Goal: Task Accomplishment & Management: Use online tool/utility

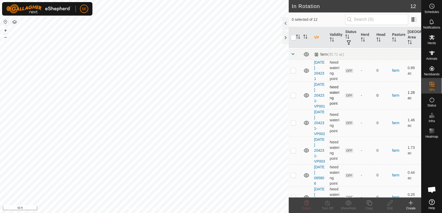
scroll to position [29, 0]
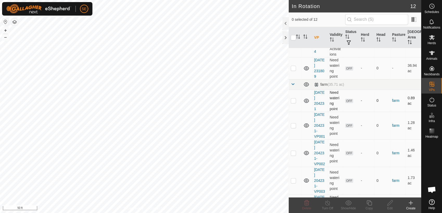
click at [292, 101] on p-checkbox at bounding box center [293, 101] width 5 height 4
click at [293, 101] on p-checkbox at bounding box center [293, 101] width 5 height 4
click at [294, 102] on p-checkbox at bounding box center [293, 101] width 5 height 4
click at [294, 100] on p-checkbox at bounding box center [293, 101] width 5 height 4
checkbox input "false"
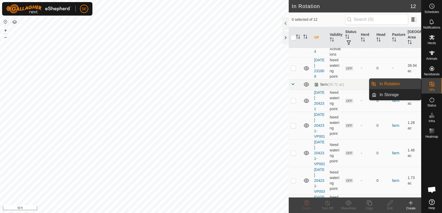
click at [388, 85] on link "In Rotation" at bounding box center [398, 84] width 45 height 10
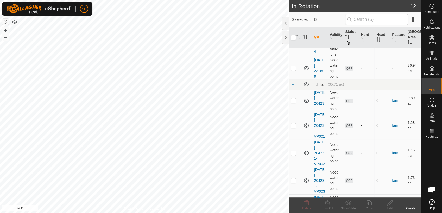
click at [292, 126] on p-checkbox at bounding box center [293, 126] width 5 height 4
checkbox input "true"
click at [369, 205] on icon at bounding box center [369, 203] width 7 height 6
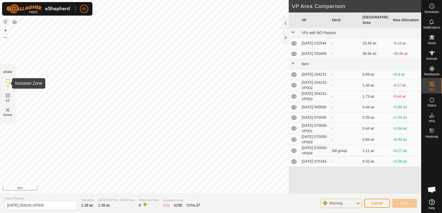
click at [9, 79] on icon at bounding box center [8, 81] width 6 height 6
click at [292, 30] on span at bounding box center [293, 32] width 4 height 4
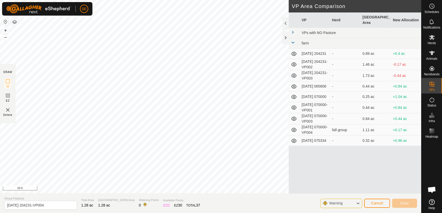
click at [294, 30] on span at bounding box center [293, 32] width 4 height 4
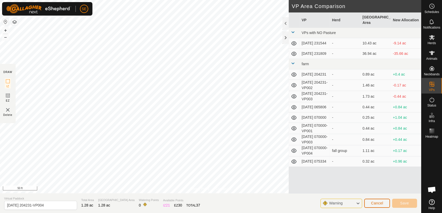
click at [381, 202] on span "Cancel" at bounding box center [377, 203] width 12 height 4
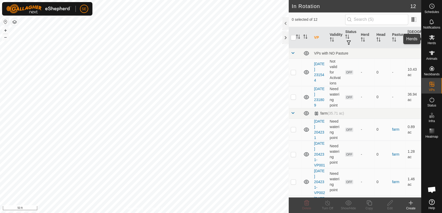
click at [429, 37] on icon at bounding box center [432, 37] width 6 height 6
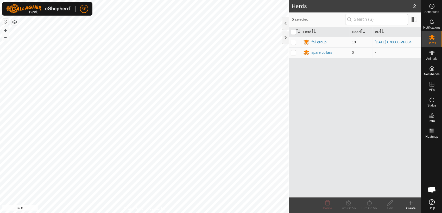
click at [316, 40] on div "fall group" at bounding box center [319, 42] width 15 height 5
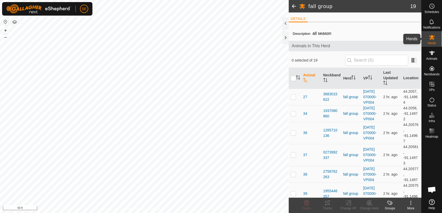
click at [433, 37] on icon at bounding box center [432, 37] width 6 height 6
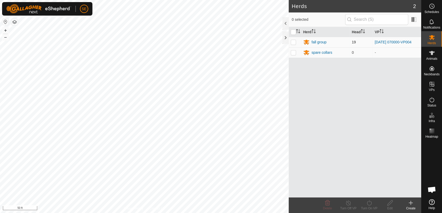
click at [294, 42] on p-checkbox at bounding box center [293, 42] width 5 height 4
checkbox input "true"
click at [369, 205] on icon at bounding box center [369, 203] width 5 height 5
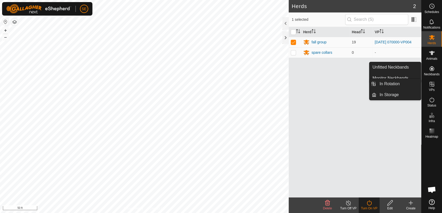
click at [432, 85] on icon at bounding box center [432, 84] width 6 height 6
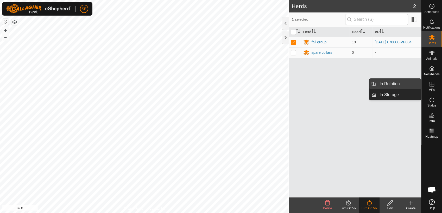
click at [402, 86] on link "In Rotation" at bounding box center [398, 84] width 45 height 10
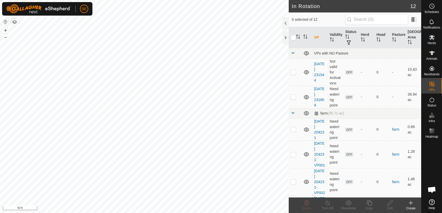
click at [411, 203] on icon at bounding box center [411, 203] width 6 height 6
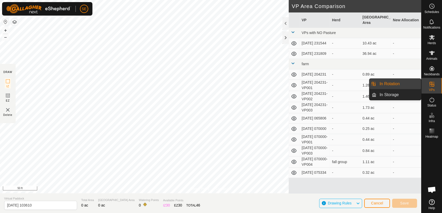
click at [432, 82] on icon at bounding box center [432, 84] width 6 height 6
click at [396, 84] on link "In Rotation" at bounding box center [398, 84] width 45 height 10
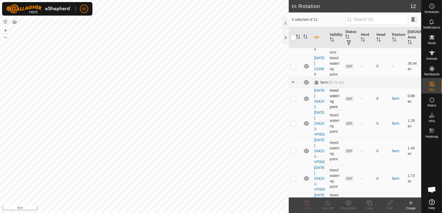
scroll to position [29, 0]
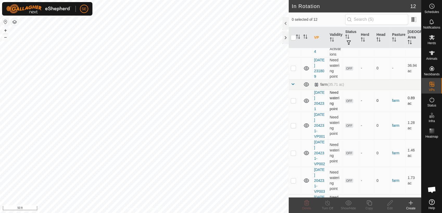
click at [294, 101] on p-checkbox at bounding box center [293, 101] width 5 height 4
checkbox input "true"
click at [370, 207] on div "Copy" at bounding box center [369, 208] width 21 height 5
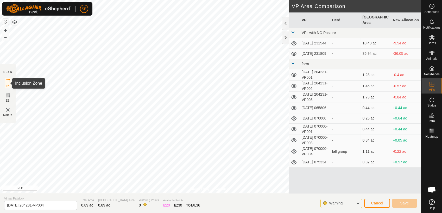
click at [7, 83] on icon at bounding box center [8, 81] width 6 height 6
click at [4, 37] on button "–" at bounding box center [5, 37] width 6 height 6
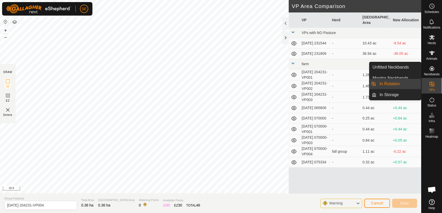
click at [389, 83] on link "In Rotation" at bounding box center [398, 84] width 45 height 10
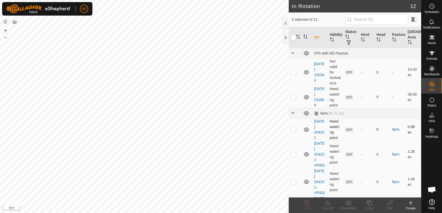
click at [295, 129] on p-checkbox at bounding box center [293, 130] width 5 height 4
checkbox input "true"
click at [292, 155] on p-checkbox at bounding box center [293, 155] width 5 height 4
checkbox input "true"
click at [294, 182] on p-checkbox at bounding box center [293, 182] width 5 height 4
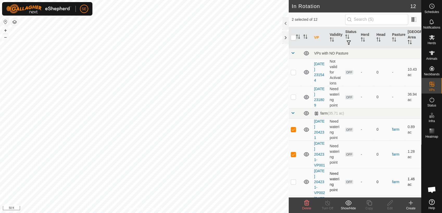
checkbox input "true"
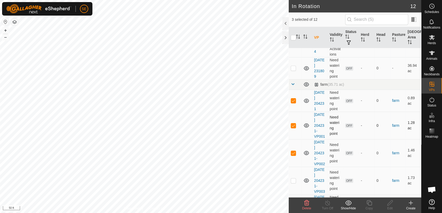
scroll to position [58, 0]
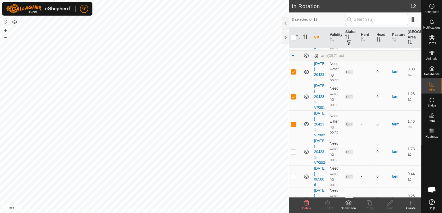
click at [306, 205] on icon at bounding box center [307, 203] width 6 height 6
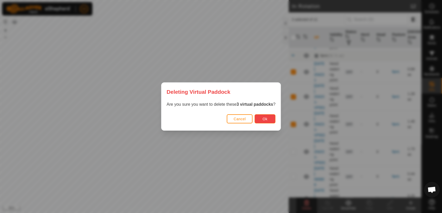
click at [259, 120] on button "Ok" at bounding box center [265, 119] width 21 height 9
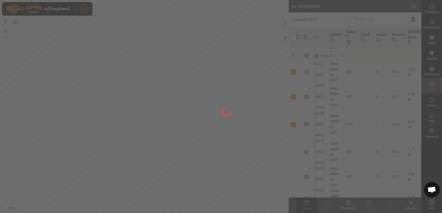
checkbox input "false"
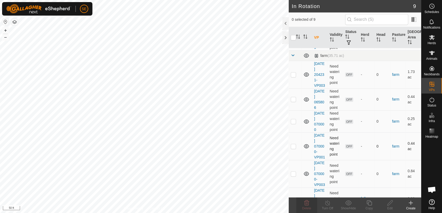
checkbox input "true"
click at [308, 207] on span "Delete" at bounding box center [306, 209] width 9 height 4
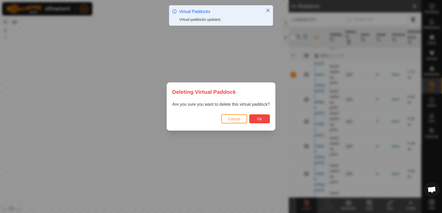
click at [262, 120] on button "Ok" at bounding box center [259, 119] width 21 height 9
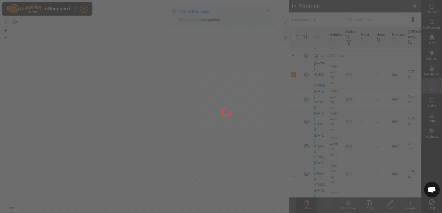
checkbox input "false"
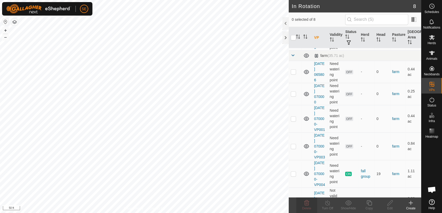
checkbox input "true"
click at [369, 205] on icon at bounding box center [369, 203] width 5 height 5
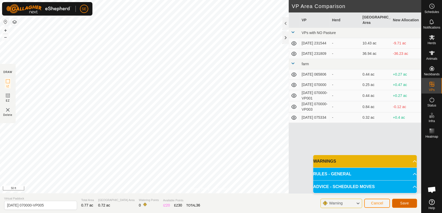
click at [406, 204] on span "Save" at bounding box center [404, 203] width 9 height 4
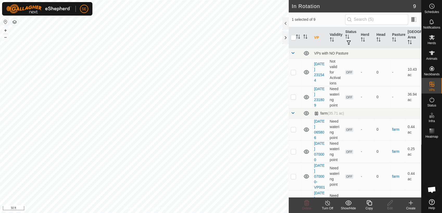
checkbox input "false"
checkbox input "true"
checkbox input "false"
click at [292, 130] on p-checkbox at bounding box center [293, 130] width 5 height 4
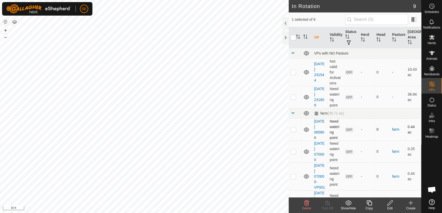
checkbox input "true"
click at [293, 152] on p-checkbox at bounding box center [293, 152] width 5 height 4
checkbox input "true"
click at [306, 204] on icon at bounding box center [306, 203] width 5 height 5
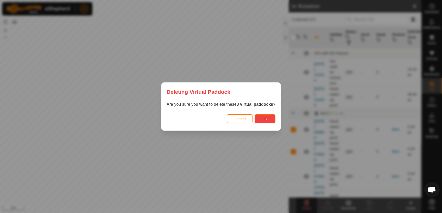
click at [257, 118] on button "Ok" at bounding box center [265, 119] width 21 height 9
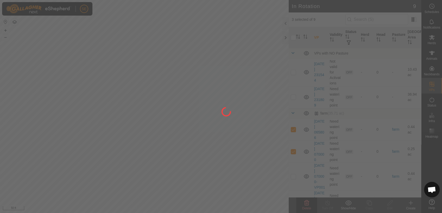
checkbox input "false"
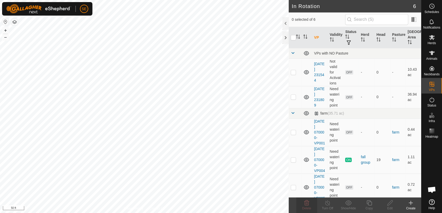
checkbox input "true"
checkbox input "false"
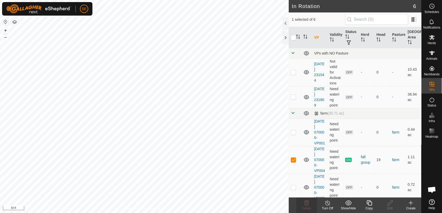
checkbox input "true"
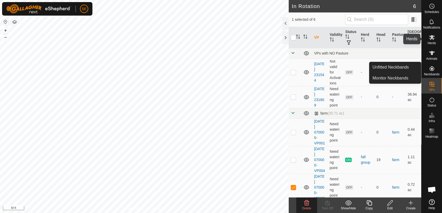
click at [430, 37] on icon at bounding box center [432, 37] width 6 height 6
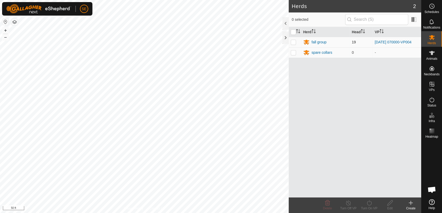
click at [293, 42] on p-checkbox at bounding box center [293, 42] width 5 height 4
checkbox input "true"
click at [368, 204] on icon at bounding box center [369, 203] width 7 height 6
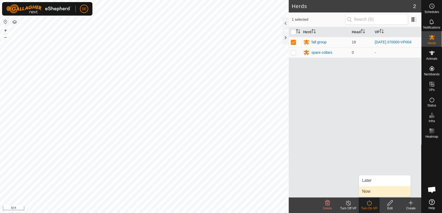
click at [370, 193] on link "Now" at bounding box center [385, 192] width 52 height 10
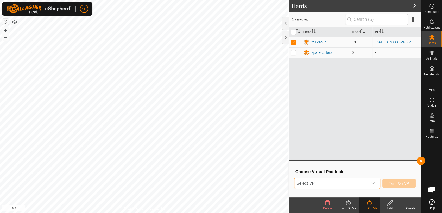
click at [363, 181] on span "Select VP" at bounding box center [330, 184] width 73 height 10
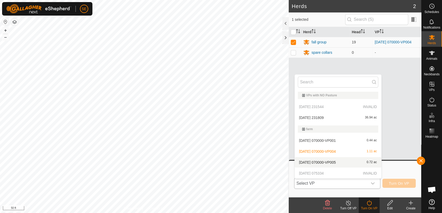
click at [334, 163] on li "2025-10-09 070000-VP005 0.72 ac" at bounding box center [338, 162] width 87 height 10
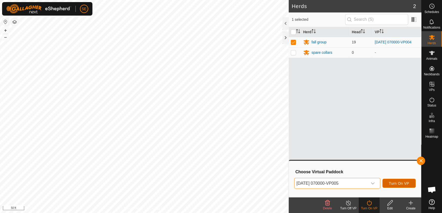
click at [395, 182] on span "Turn On VP" at bounding box center [399, 184] width 20 height 4
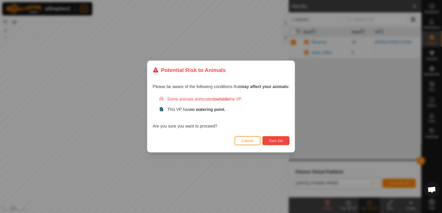
click at [280, 140] on span "Turn On" at bounding box center [276, 141] width 14 height 4
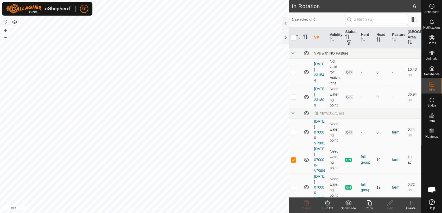
checkbox input "true"
checkbox input "false"
click at [307, 205] on icon at bounding box center [306, 203] width 5 height 5
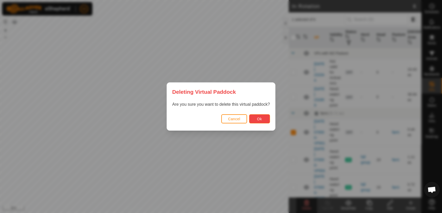
click at [262, 118] on button "Ok" at bounding box center [259, 119] width 21 height 9
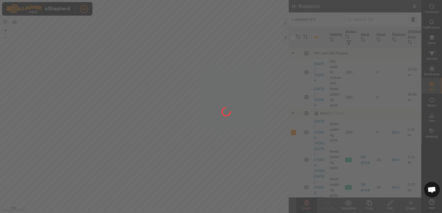
checkbox input "false"
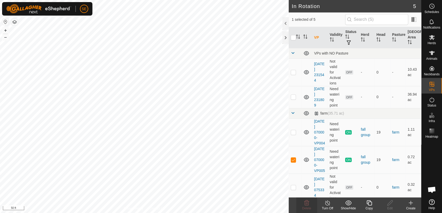
checkbox input "false"
checkbox input "true"
click at [371, 203] on icon at bounding box center [369, 203] width 7 height 6
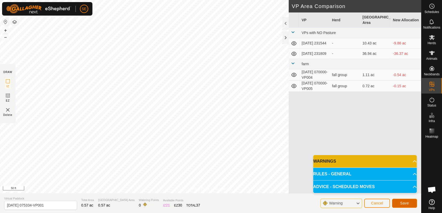
click at [406, 203] on span "Save" at bounding box center [404, 203] width 9 height 4
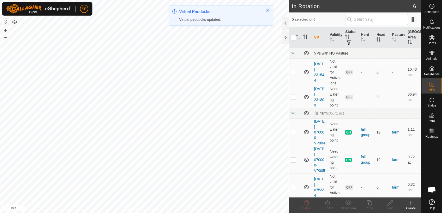
checkbox input "true"
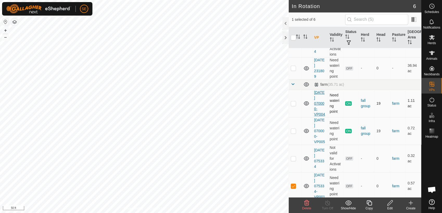
scroll to position [31, 0]
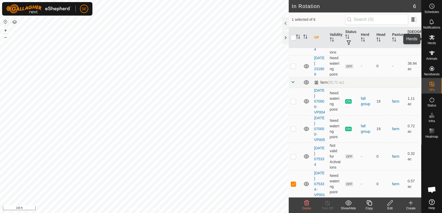
click at [433, 39] on icon at bounding box center [432, 37] width 6 height 5
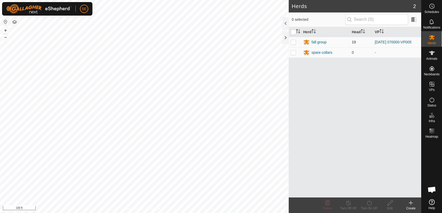
click at [295, 42] on p-checkbox at bounding box center [293, 42] width 5 height 4
checkbox input "true"
click at [370, 202] on icon at bounding box center [369, 203] width 5 height 5
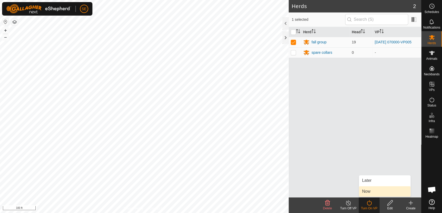
click at [370, 191] on link "Now" at bounding box center [385, 192] width 52 height 10
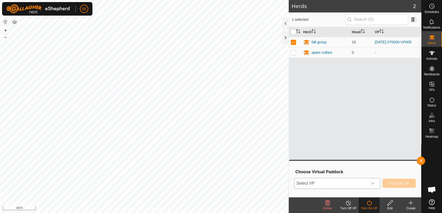
click at [337, 182] on span "Select VP" at bounding box center [330, 184] width 73 height 10
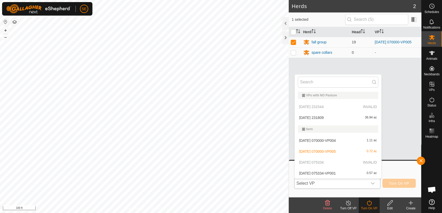
click at [321, 170] on li "2025-10-10 075334-VP001 0.57 ac" at bounding box center [338, 173] width 87 height 10
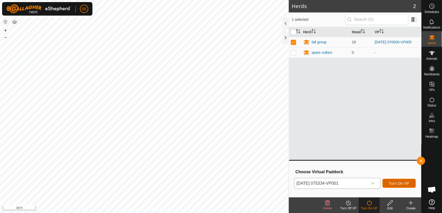
click at [402, 179] on button "Turn On VP" at bounding box center [398, 183] width 33 height 9
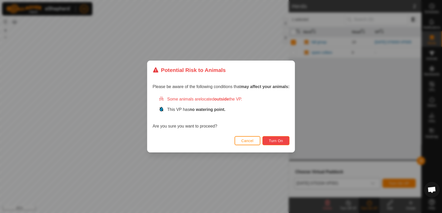
click at [270, 140] on span "Turn On" at bounding box center [276, 141] width 14 height 4
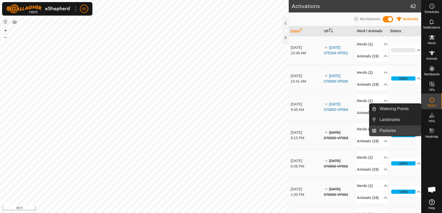
click at [398, 130] on link "Pastures" at bounding box center [398, 131] width 45 height 10
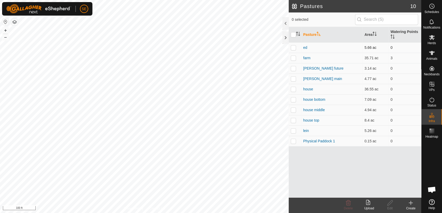
click at [293, 48] on p-checkbox at bounding box center [293, 48] width 5 height 4
checkbox input "true"
click at [293, 59] on p-checkbox at bounding box center [293, 58] width 5 height 4
drag, startPoint x: 293, startPoint y: 57, endPoint x: 293, endPoint y: 54, distance: 2.9
click at [293, 57] on p-checkbox at bounding box center [293, 58] width 5 height 4
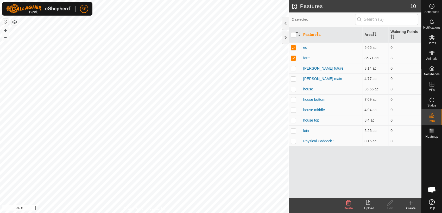
checkbox input "false"
click at [292, 47] on p-checkbox at bounding box center [293, 48] width 5 height 4
checkbox input "false"
click at [293, 69] on p-checkbox at bounding box center [293, 68] width 5 height 4
click at [291, 68] on p-checkbox at bounding box center [293, 68] width 5 height 4
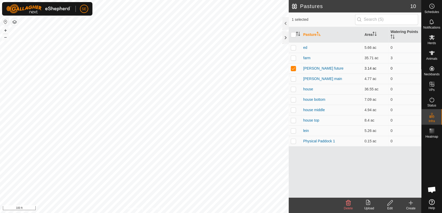
checkbox input "false"
click at [293, 77] on p-checkbox at bounding box center [293, 79] width 5 height 4
click at [293, 79] on p-checkbox at bounding box center [293, 79] width 5 height 4
checkbox input "false"
click at [293, 88] on p-checkbox at bounding box center [293, 89] width 5 height 4
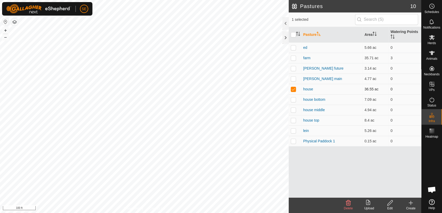
click at [293, 88] on p-checkbox at bounding box center [293, 89] width 5 height 4
checkbox input "false"
click at [294, 99] on p-checkbox at bounding box center [293, 100] width 5 height 4
checkbox input "false"
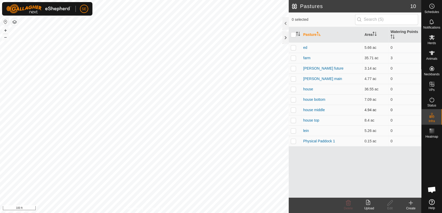
click at [295, 109] on p-checkbox at bounding box center [293, 110] width 5 height 4
click at [296, 109] on p-checkbox at bounding box center [293, 110] width 5 height 4
checkbox input "false"
click at [295, 121] on p-checkbox at bounding box center [293, 120] width 5 height 4
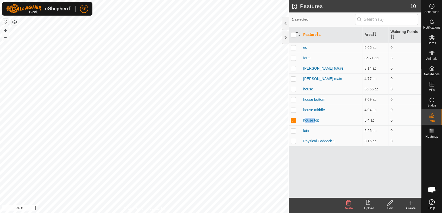
checkbox input "false"
drag, startPoint x: 295, startPoint y: 121, endPoint x: 294, endPoint y: 130, distance: 9.4
click at [294, 130] on p-checkbox at bounding box center [293, 131] width 5 height 4
checkbox input "false"
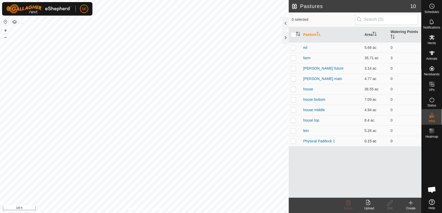
click at [294, 141] on p-checkbox at bounding box center [293, 141] width 5 height 4
click at [350, 205] on icon at bounding box center [348, 203] width 6 height 6
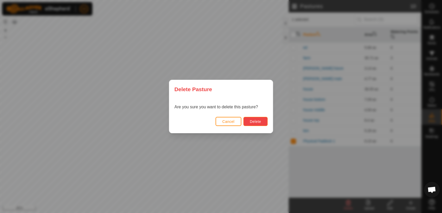
click at [260, 121] on span "Delete" at bounding box center [255, 122] width 11 height 4
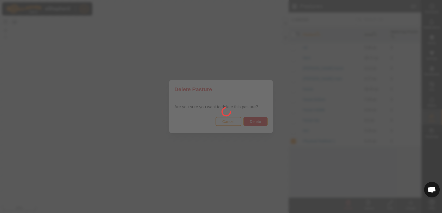
checkbox input "false"
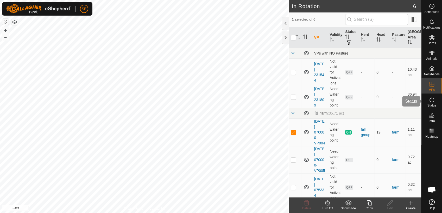
click at [433, 101] on icon at bounding box center [432, 100] width 6 height 6
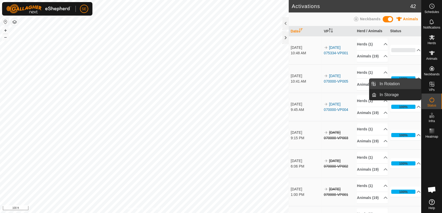
click at [402, 83] on link "In Rotation" at bounding box center [398, 84] width 45 height 10
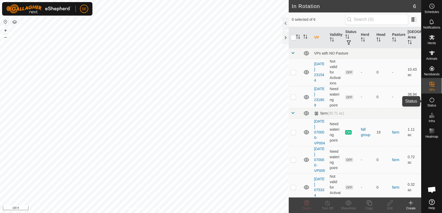
click at [435, 100] on es-activation-svg-icon at bounding box center [431, 100] width 9 height 8
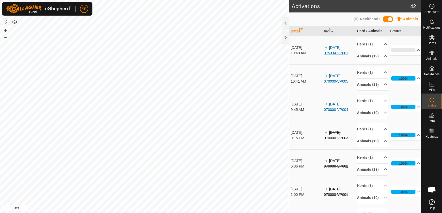
click at [337, 51] on link "2025-10-10 075334-VP001" at bounding box center [336, 51] width 24 height 10
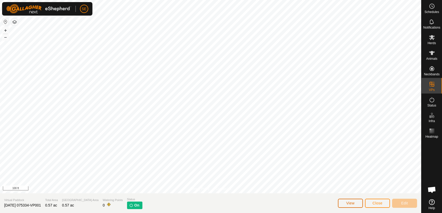
click at [351, 203] on span "View" at bounding box center [350, 203] width 8 height 4
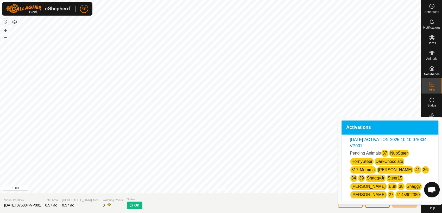
click at [371, 202] on button "Close" at bounding box center [377, 203] width 25 height 9
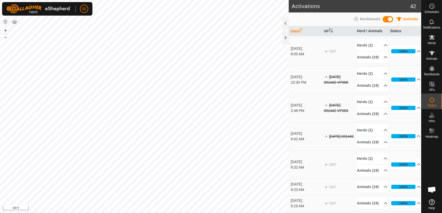
scroll to position [405, 0]
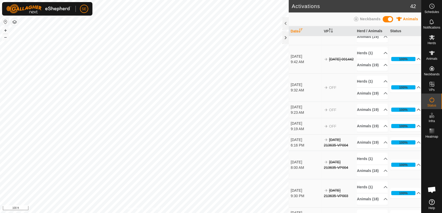
click at [412, 115] on p-accordion-header "100%" at bounding box center [405, 110] width 31 height 10
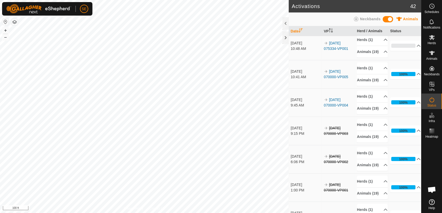
scroll to position [0, 0]
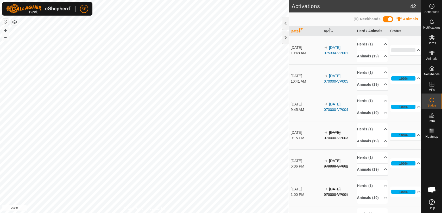
click at [151, 0] on html "SE Schedules Notifications Herds Animals Neckbands VPs Status Infra Heatmap Hel…" at bounding box center [221, 106] width 442 height 213
click at [201, 213] on html "SE Schedules Notifications Herds Animals Neckbands VPs Status Infra Heatmap Hel…" at bounding box center [221, 106] width 442 height 213
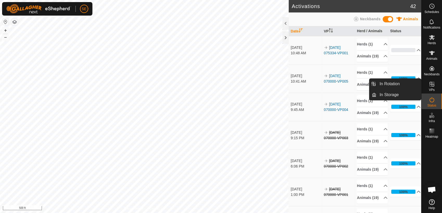
click at [430, 83] on icon at bounding box center [432, 84] width 6 height 6
click at [391, 84] on link "In Rotation" at bounding box center [398, 84] width 45 height 10
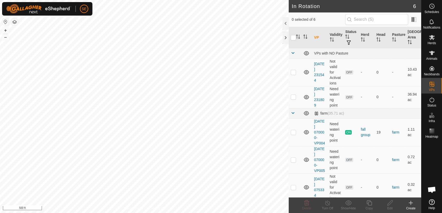
click at [411, 206] on icon at bounding box center [411, 203] width 6 height 6
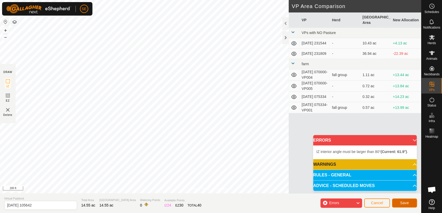
click at [404, 203] on span "Save" at bounding box center [404, 203] width 9 height 4
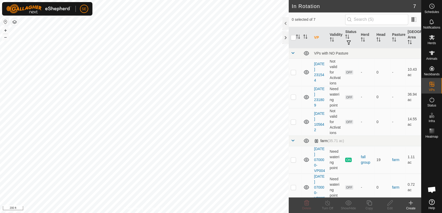
checkbox input "true"
